Goal: Task Accomplishment & Management: Manage account settings

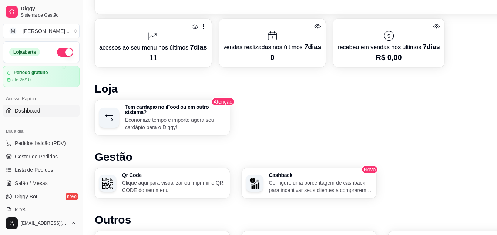
scroll to position [362, 0]
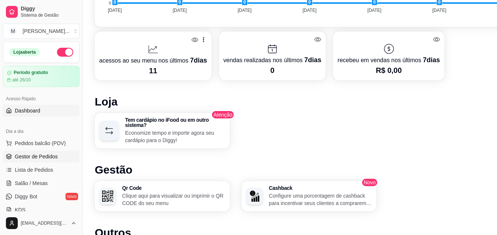
click at [38, 156] on span "Gestor de Pedidos" at bounding box center [36, 156] width 43 height 7
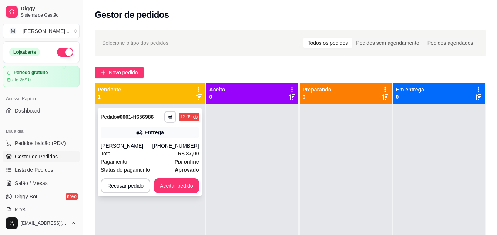
click at [152, 145] on div "[PERSON_NAME]" at bounding box center [127, 145] width 52 height 7
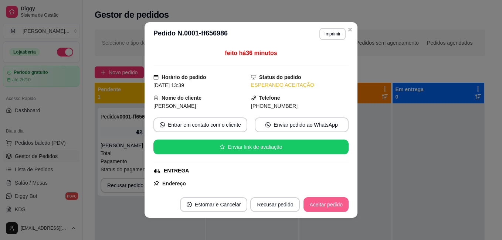
click at [322, 206] on button "Aceitar pedido" at bounding box center [326, 204] width 45 height 15
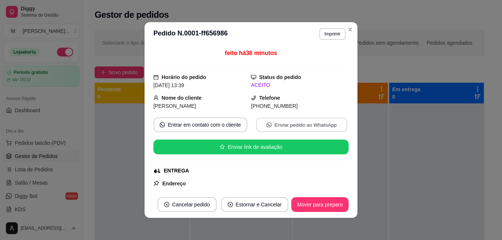
click at [304, 127] on button "Enviar pedido ao WhatsApp" at bounding box center [301, 125] width 91 height 14
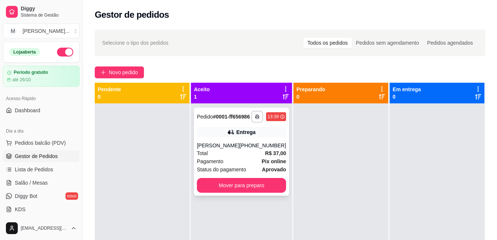
click at [232, 146] on div "**********" at bounding box center [241, 152] width 95 height 88
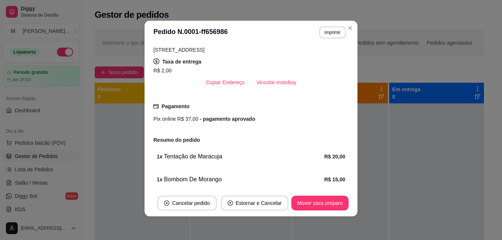
scroll to position [142, 0]
click at [272, 78] on button "Vincular motoboy" at bounding box center [277, 82] width 52 height 15
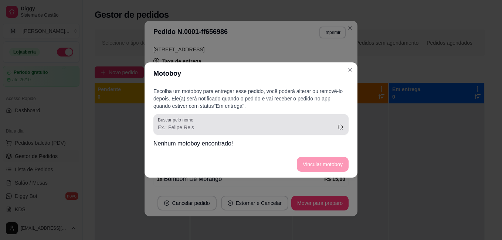
click at [251, 132] on div "Buscar pelo nome" at bounding box center [250, 124] width 195 height 21
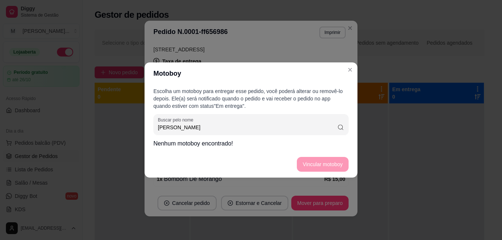
type input "[PERSON_NAME]"
click at [342, 129] on icon at bounding box center [340, 127] width 7 height 7
click at [315, 165] on footer "Vincular motoboy" at bounding box center [251, 164] width 213 height 27
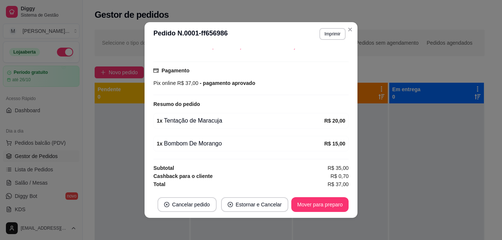
scroll to position [1, 0]
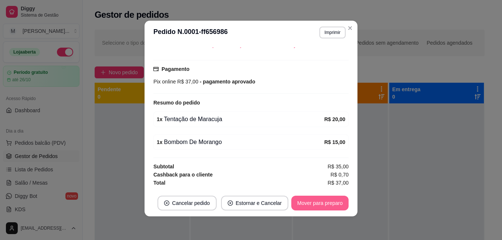
click at [299, 203] on button "Mover para preparo" at bounding box center [319, 203] width 57 height 15
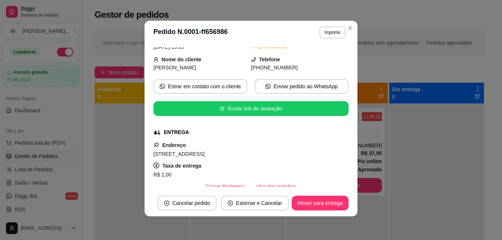
scroll to position [74, 0]
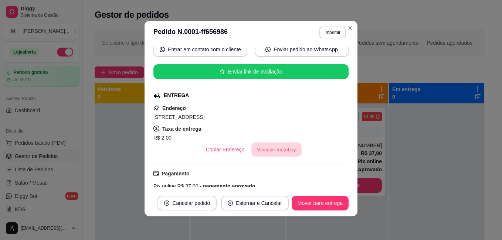
click at [262, 152] on button "Vincular motoboy" at bounding box center [276, 150] width 50 height 14
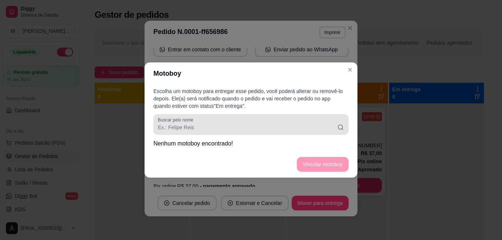
click at [254, 130] on input "Buscar pelo nome" at bounding box center [247, 127] width 179 height 7
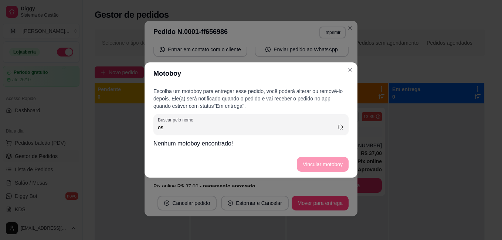
type input "o"
type input "[PERSON_NAME]"
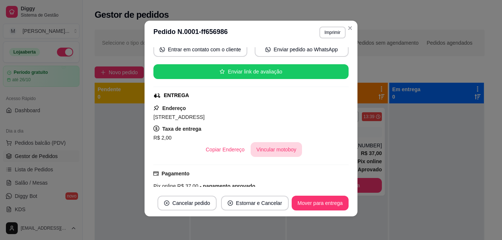
click at [275, 150] on button "Vincular motoboy" at bounding box center [277, 149] width 52 height 15
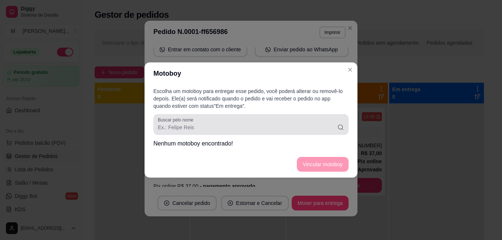
click at [234, 128] on input "Buscar pelo nome" at bounding box center [247, 127] width 179 height 7
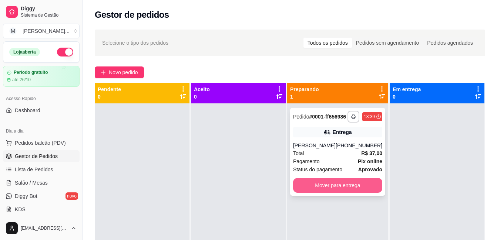
click at [337, 193] on button "Mover para entrega" at bounding box center [337, 185] width 89 height 15
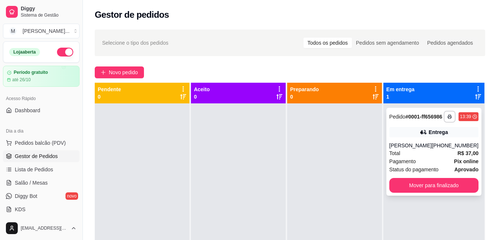
click at [444, 136] on div "Entrega" at bounding box center [437, 132] width 19 height 7
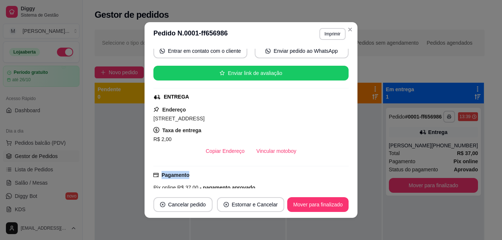
click at [281, 166] on div "Pagamento Pix online R$ 37,00 - pagamento aprovado" at bounding box center [250, 183] width 195 height 34
click at [264, 152] on button "Vincular motoboy" at bounding box center [276, 151] width 50 height 14
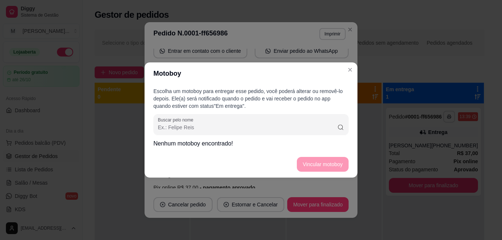
drag, startPoint x: 227, startPoint y: 139, endPoint x: 228, endPoint y: 142, distance: 3.8
click at [228, 142] on div "Escolha um motoboy para entregar esse pedido, você poderá alterar ou removê-lo …" at bounding box center [251, 118] width 213 height 67
click at [228, 142] on p "Nenhum motoboy encontrado!" at bounding box center [250, 143] width 195 height 9
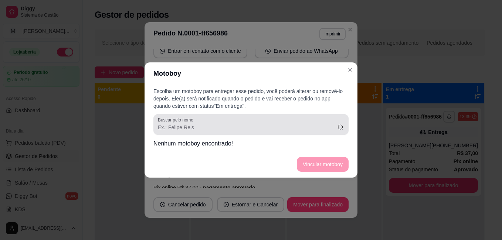
drag, startPoint x: 211, startPoint y: 115, endPoint x: 211, endPoint y: 119, distance: 3.7
click at [211, 118] on div "Buscar pelo nome" at bounding box center [250, 124] width 195 height 21
click at [211, 119] on div at bounding box center [251, 124] width 186 height 15
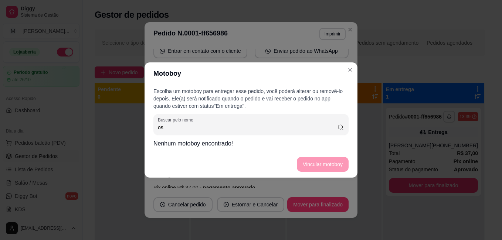
type input "o"
type input "[PERSON_NAME]"
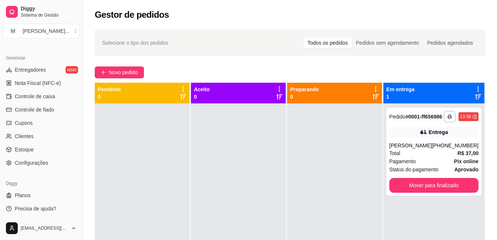
scroll to position [292, 0]
click at [48, 73] on link "Entregadores novo" at bounding box center [41, 69] width 77 height 12
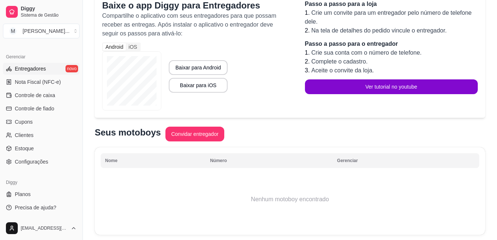
scroll to position [101, 0]
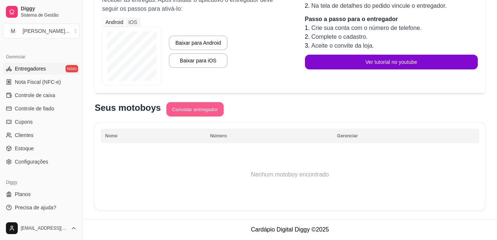
click at [203, 112] on button "Convidar entregador" at bounding box center [194, 109] width 57 height 14
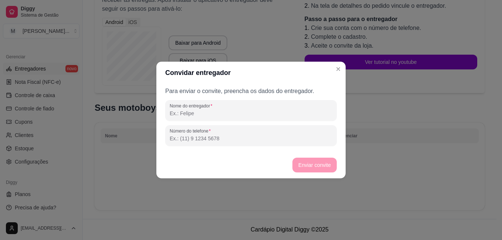
click at [211, 113] on input "Nome do entregador" at bounding box center [251, 113] width 163 height 7
click at [260, 119] on div "Nome do entregador" at bounding box center [251, 110] width 172 height 21
type input "o"
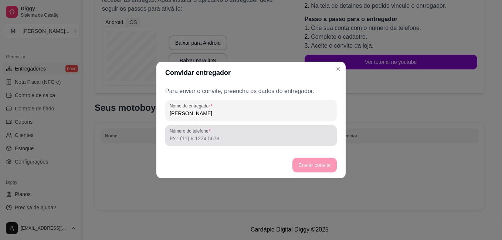
type input "[PERSON_NAME]"
click at [190, 142] on div at bounding box center [251, 135] width 163 height 15
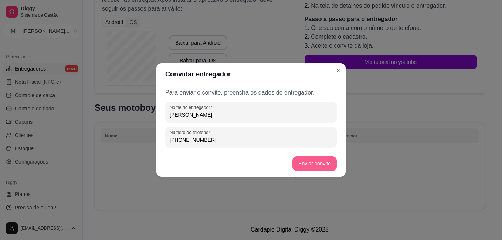
type input "[PHONE_NUMBER]"
click at [302, 159] on button "Enviar convite" at bounding box center [314, 163] width 44 height 15
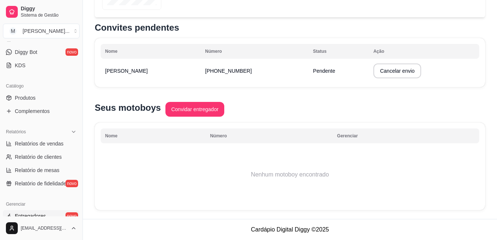
scroll to position [144, 0]
drag, startPoint x: 50, startPoint y: 82, endPoint x: 121, endPoint y: 62, distance: 73.9
click at [121, 62] on td "[PERSON_NAME]" at bounding box center [151, 71] width 100 height 21
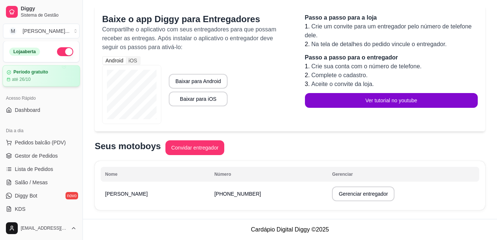
scroll to position [0, 0]
click at [32, 156] on span "Gestor de Pedidos" at bounding box center [36, 156] width 43 height 7
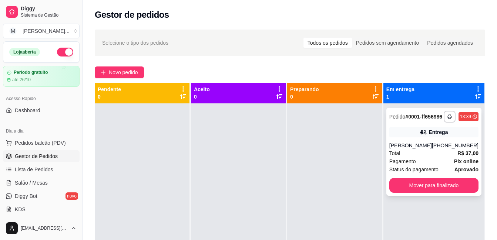
click at [438, 149] on div "[PHONE_NUMBER]" at bounding box center [454, 145] width 47 height 7
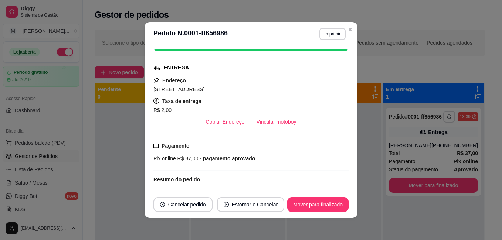
scroll to position [105, 0]
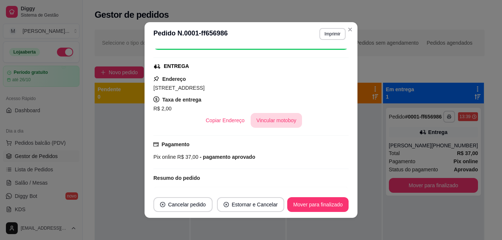
click at [274, 122] on button "Vincular motoboy" at bounding box center [277, 120] width 52 height 15
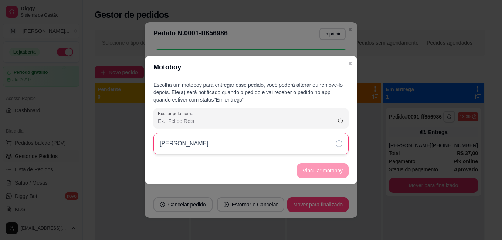
click at [240, 138] on div "[PERSON_NAME]" at bounding box center [250, 143] width 195 height 21
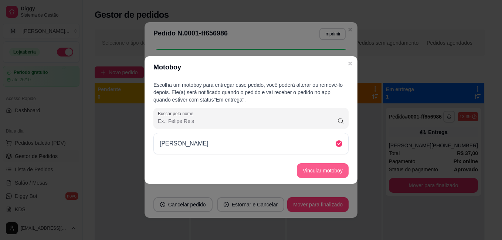
click at [305, 168] on button "Vincular motoboy" at bounding box center [323, 170] width 52 height 15
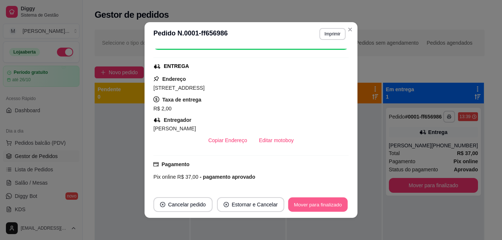
click at [313, 206] on button "Mover para finalizado" at bounding box center [318, 205] width 60 height 14
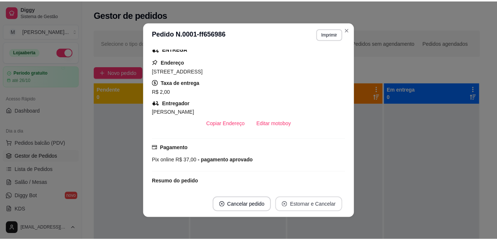
scroll to position [88, 0]
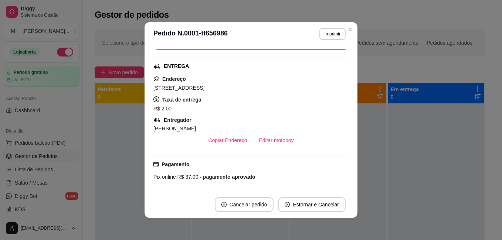
drag, startPoint x: 312, startPoint y: 114, endPoint x: 318, endPoint y: 98, distance: 16.8
click at [318, 98] on div "Endereço [STREET_ADDRESS] de entrega R$ 2,00 Entregador [PERSON_NAME] DO NASCIM…" at bounding box center [250, 111] width 195 height 73
